Goal: Check status

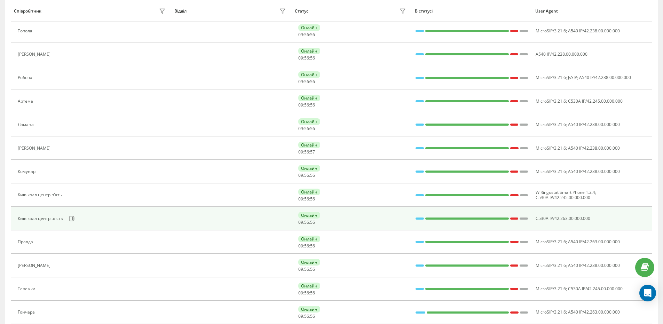
scroll to position [210, 0]
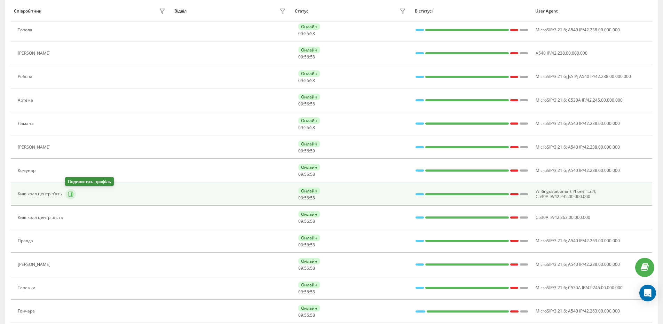
click at [71, 192] on icon at bounding box center [71, 194] width 6 height 6
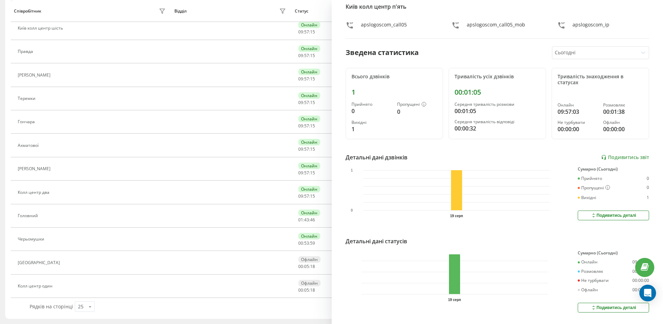
scroll to position [45, 0]
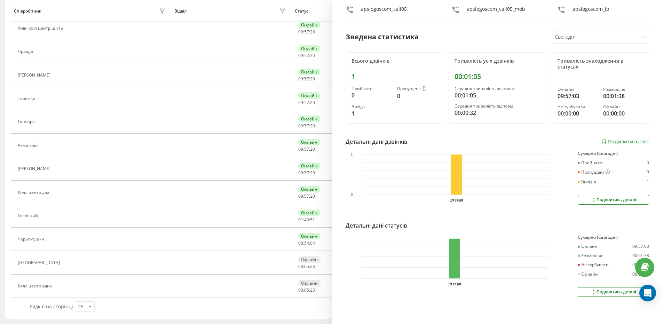
click at [239, 10] on div "Відділ" at bounding box center [231, 11] width 114 height 11
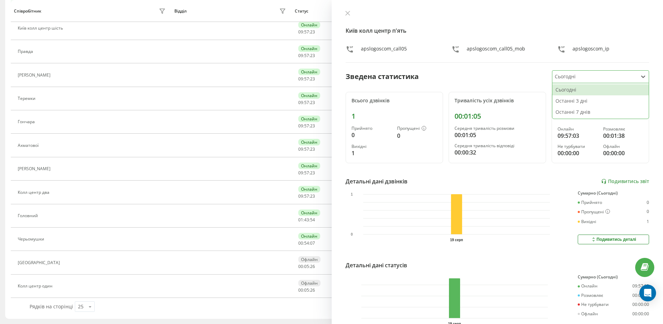
click at [640, 77] on icon at bounding box center [643, 76] width 7 height 7
click at [603, 101] on div "Останні 3 дні" at bounding box center [600, 100] width 96 height 11
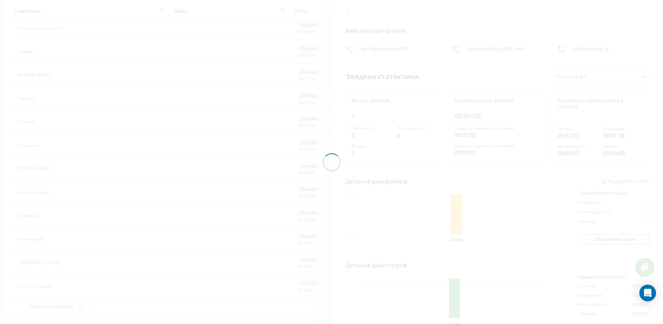
scroll to position [71, 0]
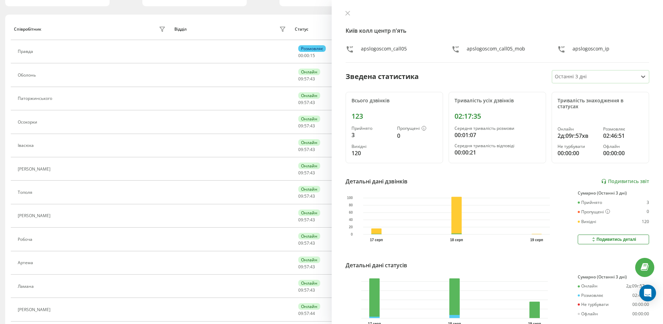
click at [641, 77] on icon at bounding box center [643, 77] width 4 height 2
click at [596, 91] on div "Сьогодні" at bounding box center [600, 89] width 96 height 11
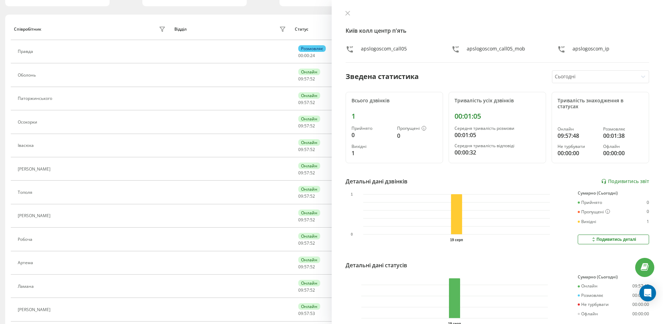
click at [229, 25] on div "Відділ" at bounding box center [231, 29] width 114 height 11
click at [647, 35] on div "Київ колл центр п'ять apslogoscom_call05 apslogoscom_call05_mob apslogoscom_ip …" at bounding box center [498, 162] width 332 height 324
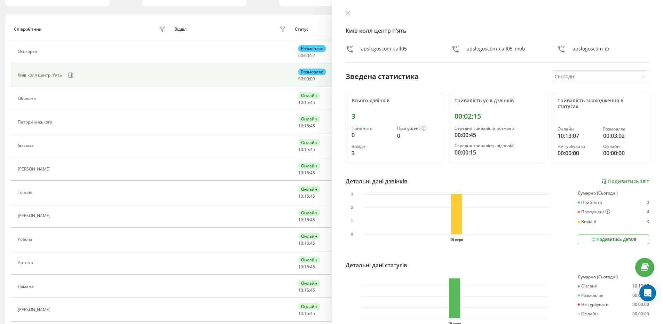
click at [652, 135] on div "Київ колл центр п'ять apslogoscom_call05 apslogoscom_call05_mob apslogoscom_ip …" at bounding box center [498, 162] width 332 height 324
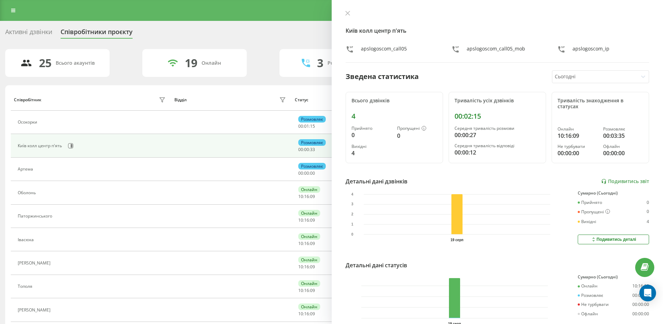
click at [261, 40] on div "Активні дзвінки Співробітники проєкту Оберіть відділ" at bounding box center [331, 33] width 653 height 15
click at [348, 13] on icon at bounding box center [347, 13] width 4 height 4
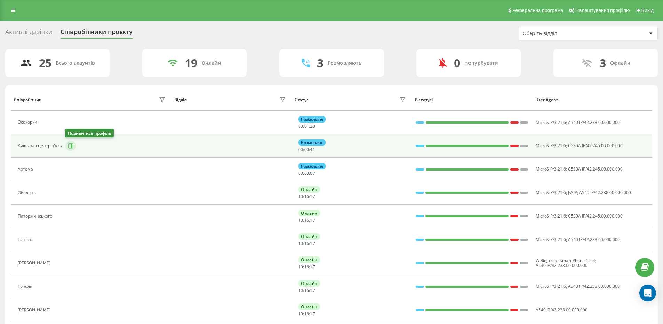
click at [68, 144] on icon at bounding box center [71, 146] width 6 height 6
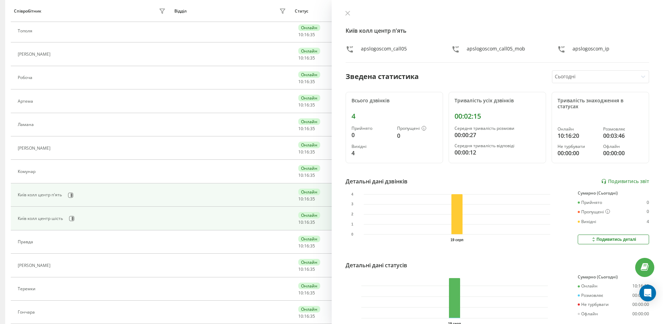
scroll to position [210, 0]
click at [71, 219] on icon at bounding box center [72, 218] width 6 height 6
click at [71, 193] on icon at bounding box center [72, 193] width 2 height 3
